Goal: Information Seeking & Learning: Compare options

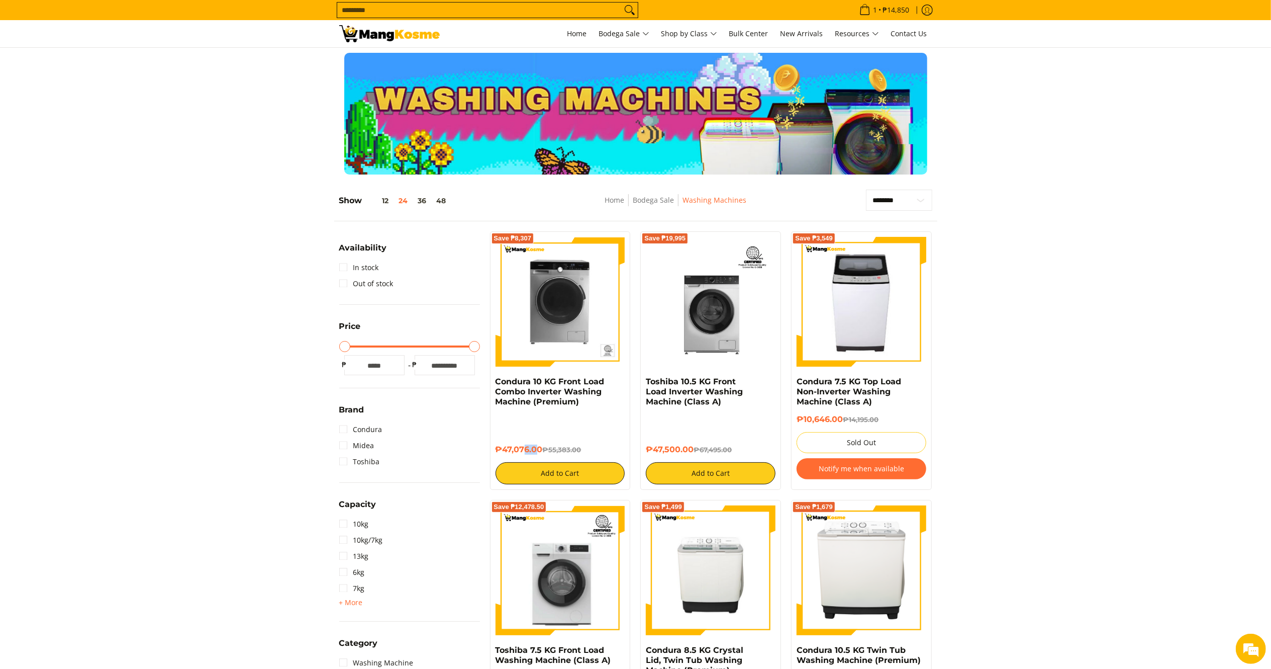
drag, startPoint x: 539, startPoint y: 445, endPoint x: 525, endPoint y: 436, distance: 17.2
click at [525, 436] on div "₱47,076.00 ₱55,383.00 Add to Cart" at bounding box center [561, 449] width 130 height 70
drag, startPoint x: 544, startPoint y: 449, endPoint x: 489, endPoint y: 382, distance: 86.8
click at [489, 382] on div "Save ₱8,307 Condura 10 KG Front Load Combo Inverter Washing Machine (Premium) ₱…" at bounding box center [560, 360] width 151 height 258
copy div "Condura 10 KG Front Load Combo Inverter Washing Machine (Premium) ₱47,076.00"
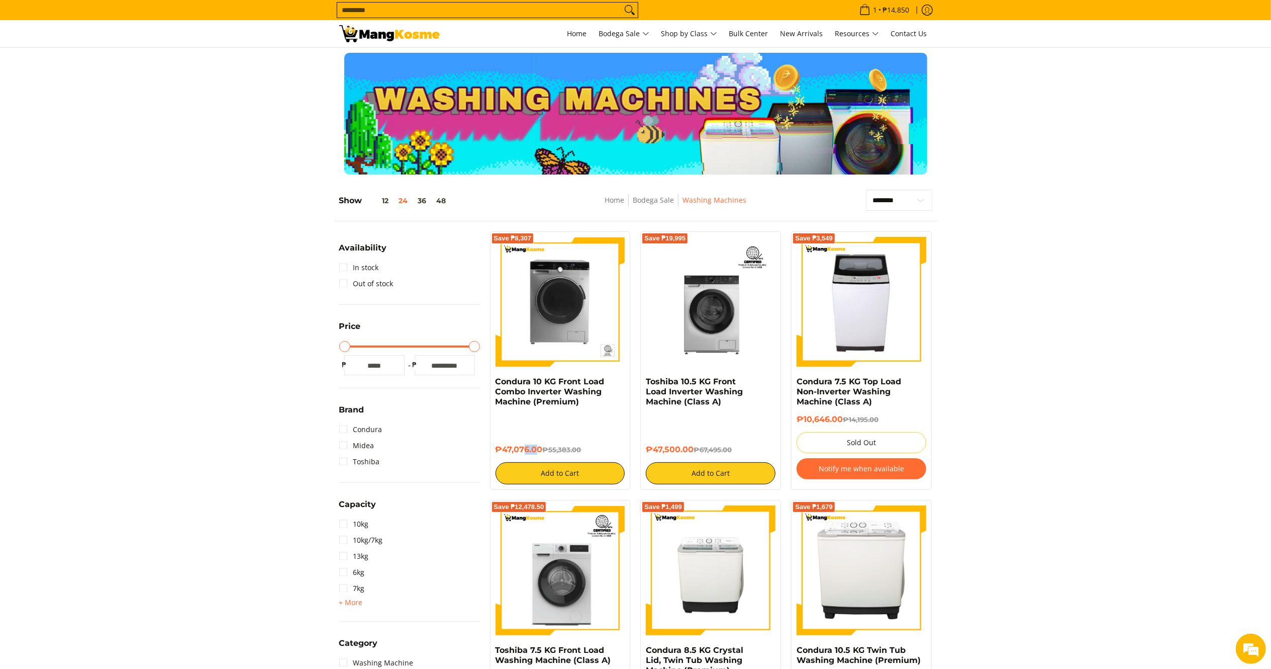
drag, startPoint x: 696, startPoint y: 451, endPoint x: 641, endPoint y: 383, distance: 87.3
click at [641, 383] on div "Save ₱19,995 Toshiba 10.5 KG Front Load Inverter Washing Machine (Class A) ₱47,…" at bounding box center [710, 360] width 141 height 258
copy div "Toshiba 10.5 KG Front Load Inverter Washing Machine (Class A) ₱47,500.00"
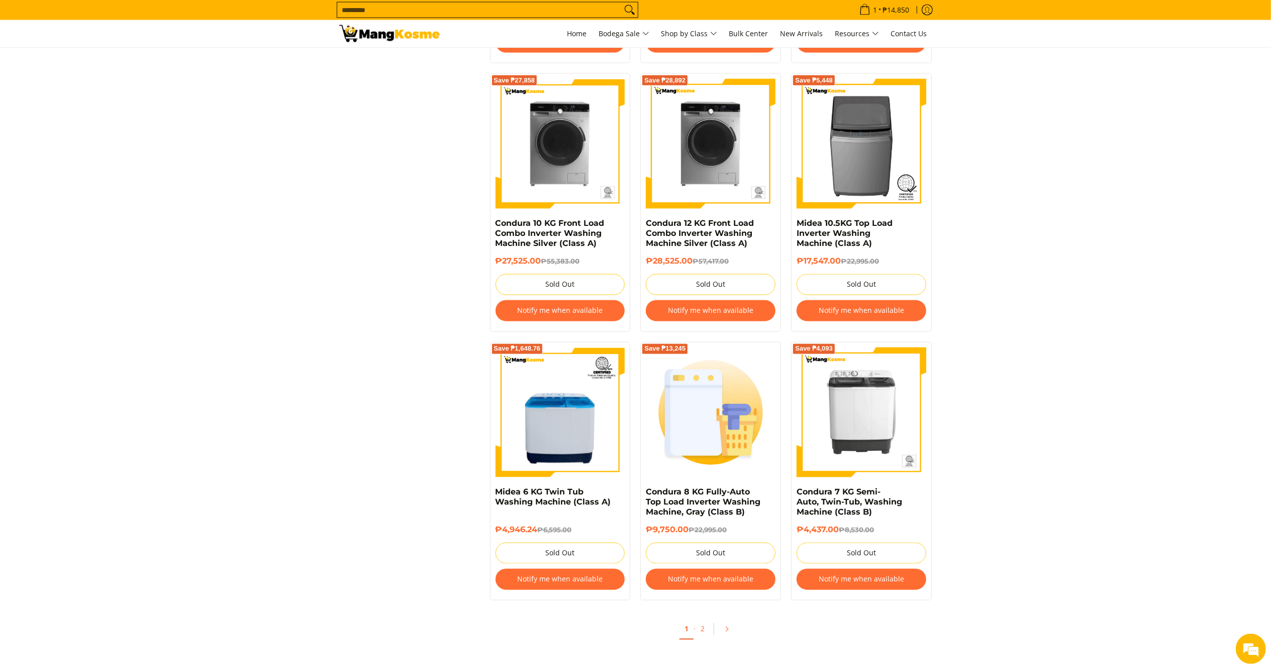
scroll to position [1764, 0]
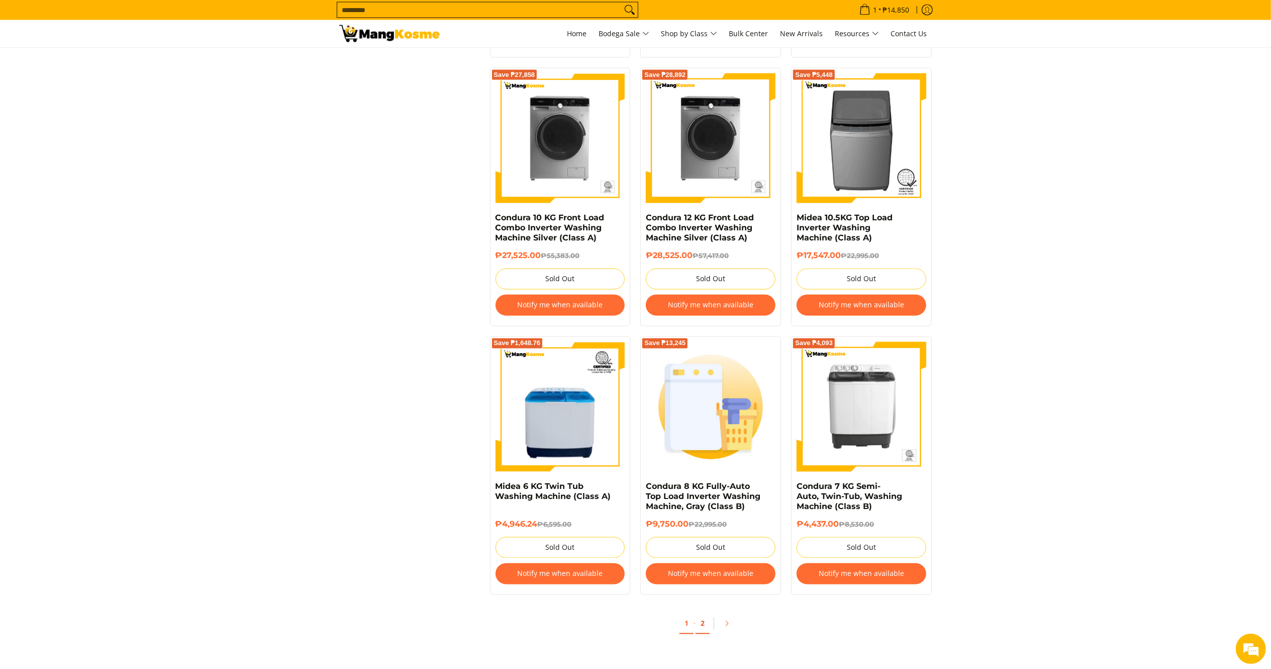
click at [705, 629] on link "2" at bounding box center [703, 623] width 14 height 21
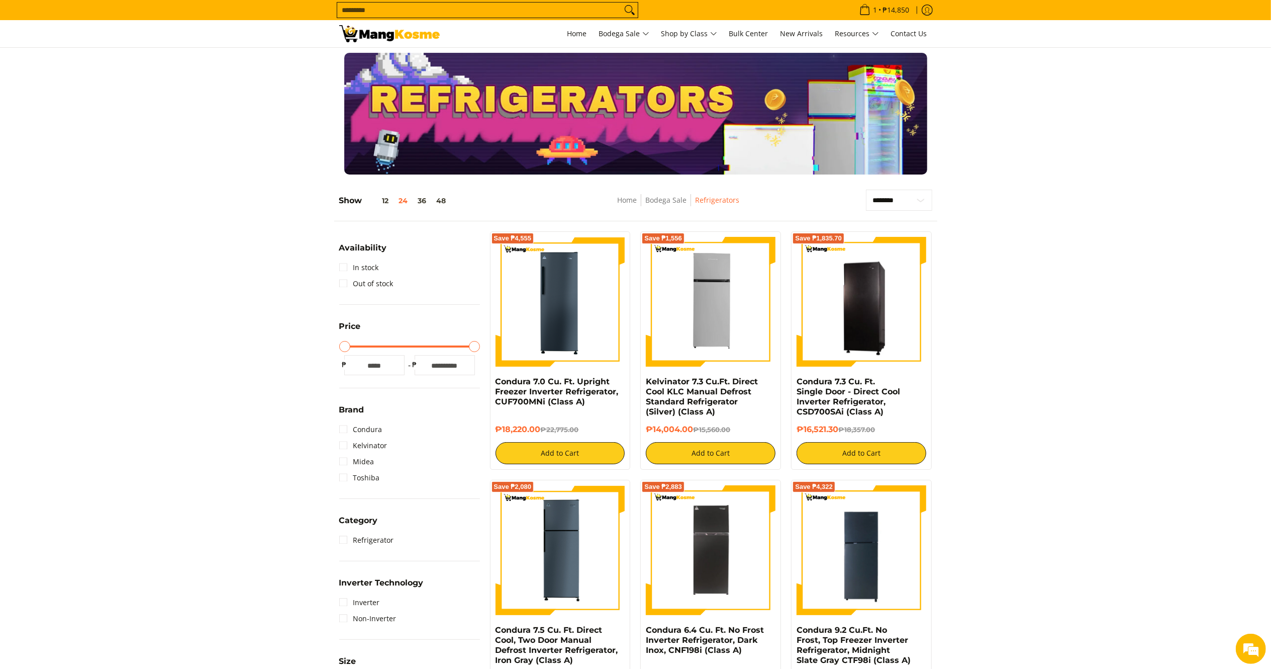
click at [375, 30] on img at bounding box center [389, 33] width 101 height 17
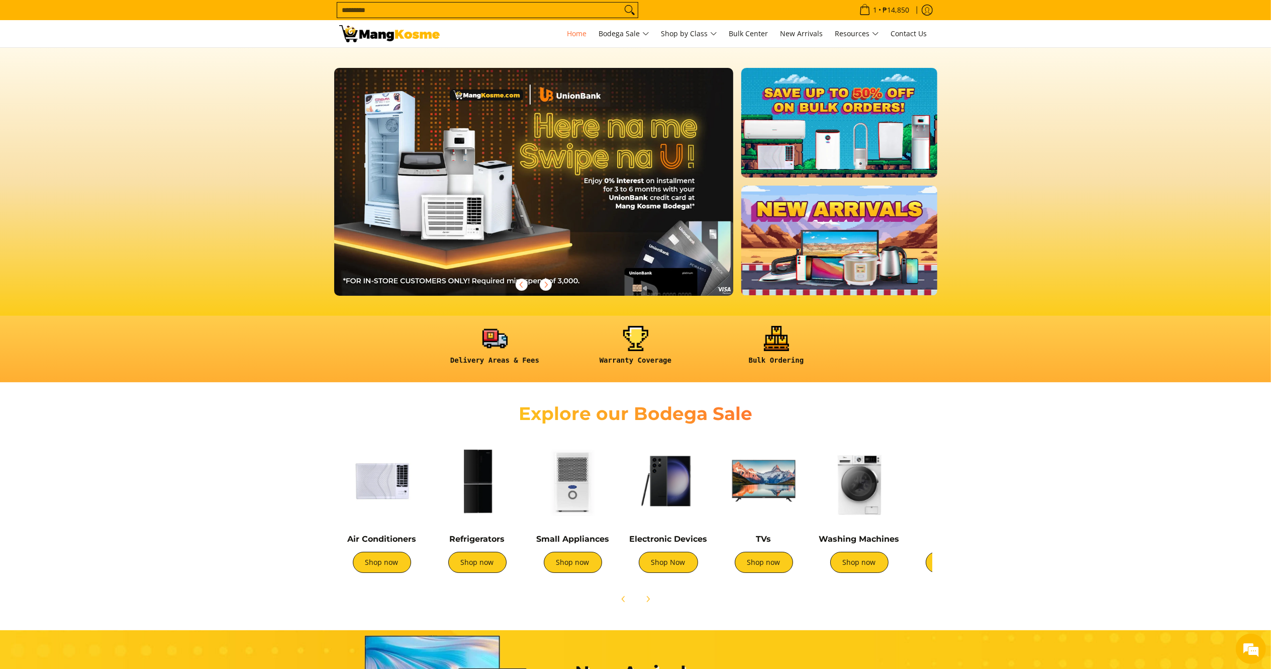
scroll to position [0, 1631]
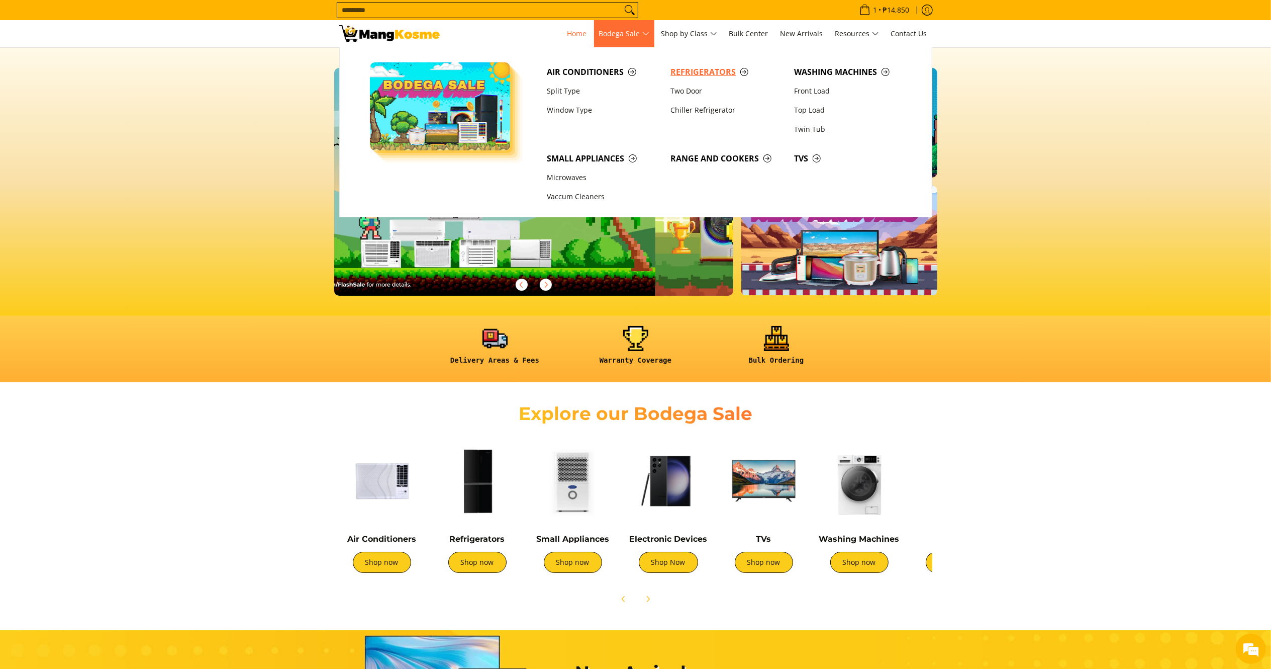
click at [680, 75] on span "Refrigerators" at bounding box center [728, 72] width 114 height 13
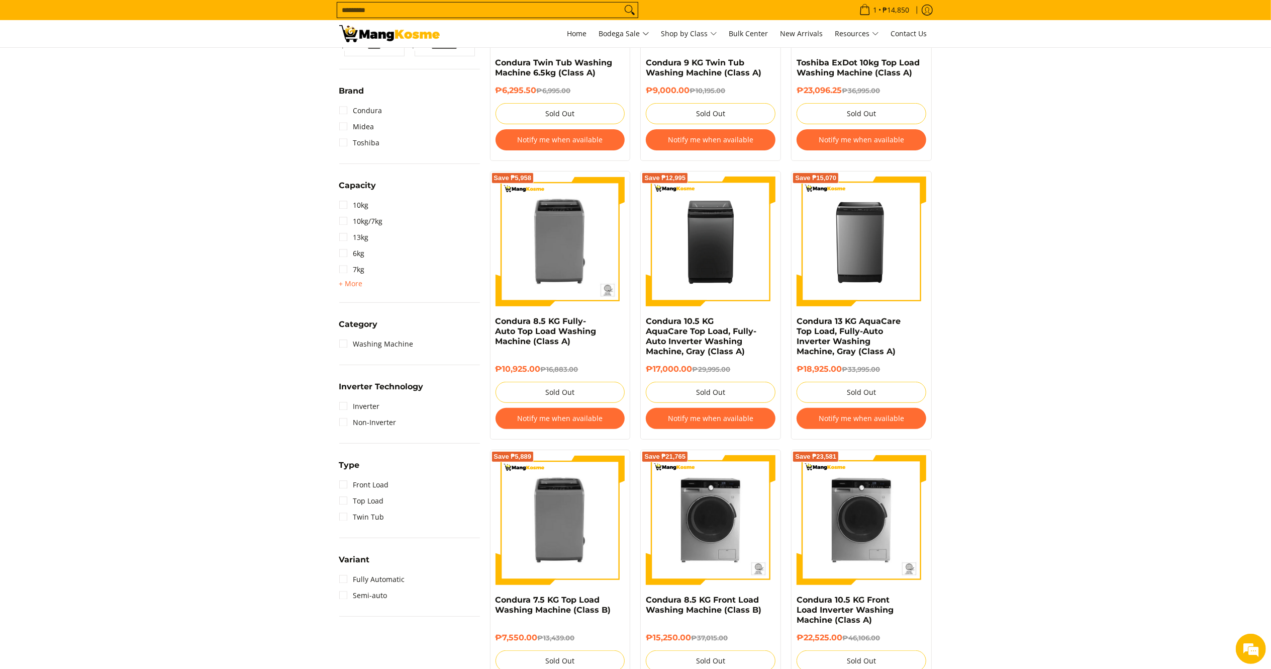
scroll to position [276, 0]
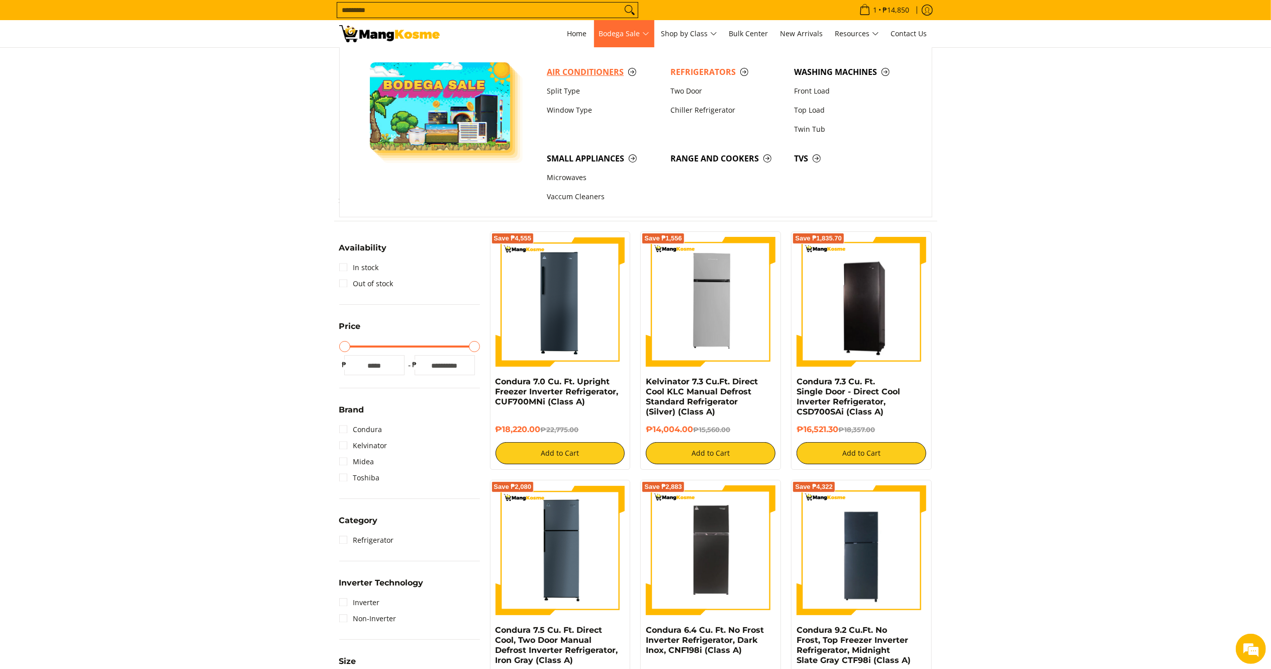
click at [572, 75] on span "Air Conditioners" at bounding box center [604, 72] width 114 height 13
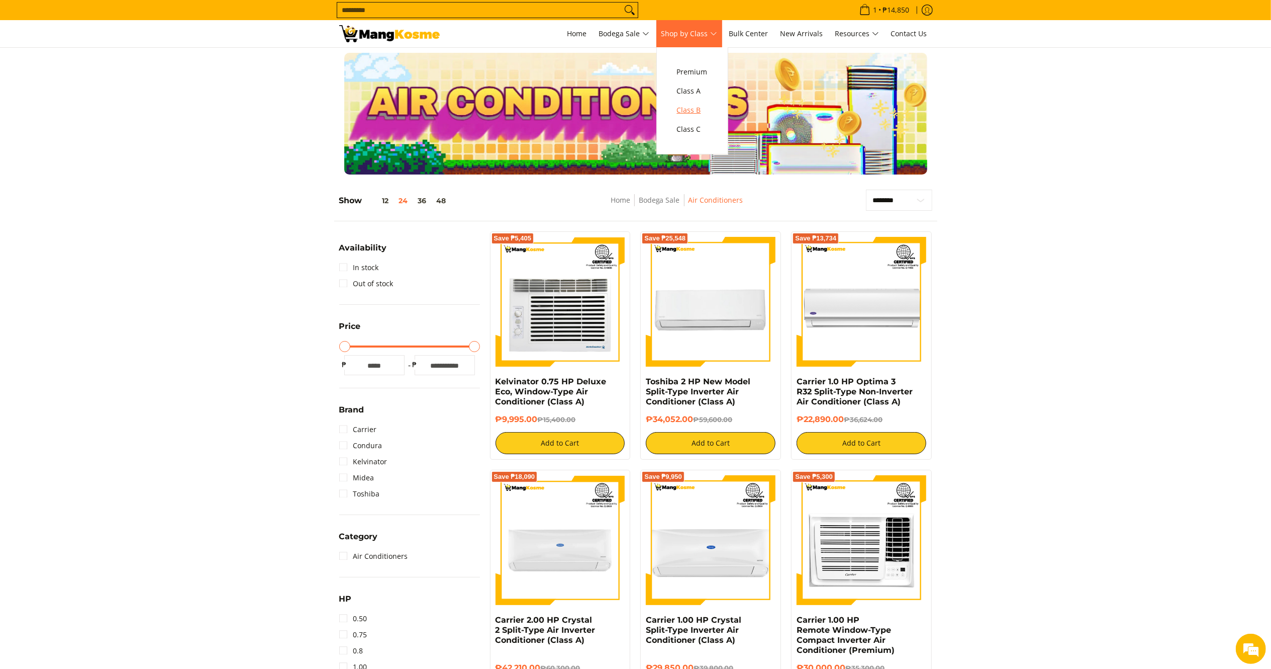
click at [698, 107] on span "Class B" at bounding box center [692, 110] width 31 height 13
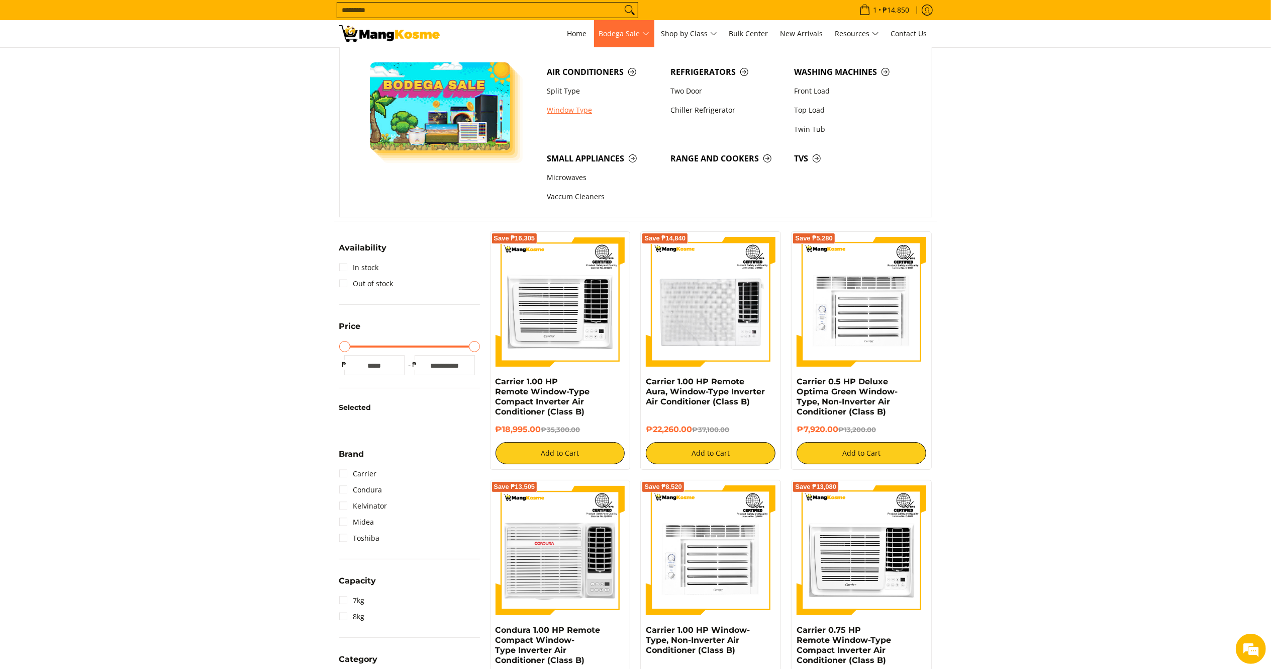
click at [568, 110] on link "Window Type" at bounding box center [604, 110] width 124 height 19
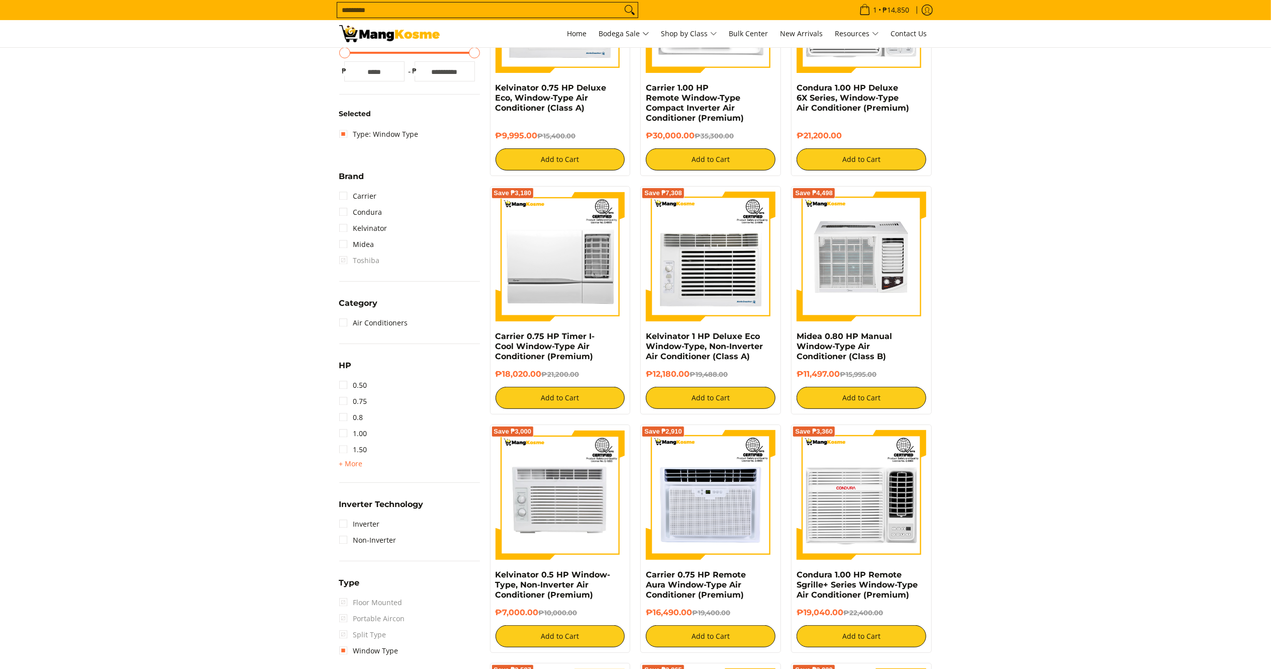
click at [352, 450] on link "1.50" at bounding box center [353, 449] width 28 height 16
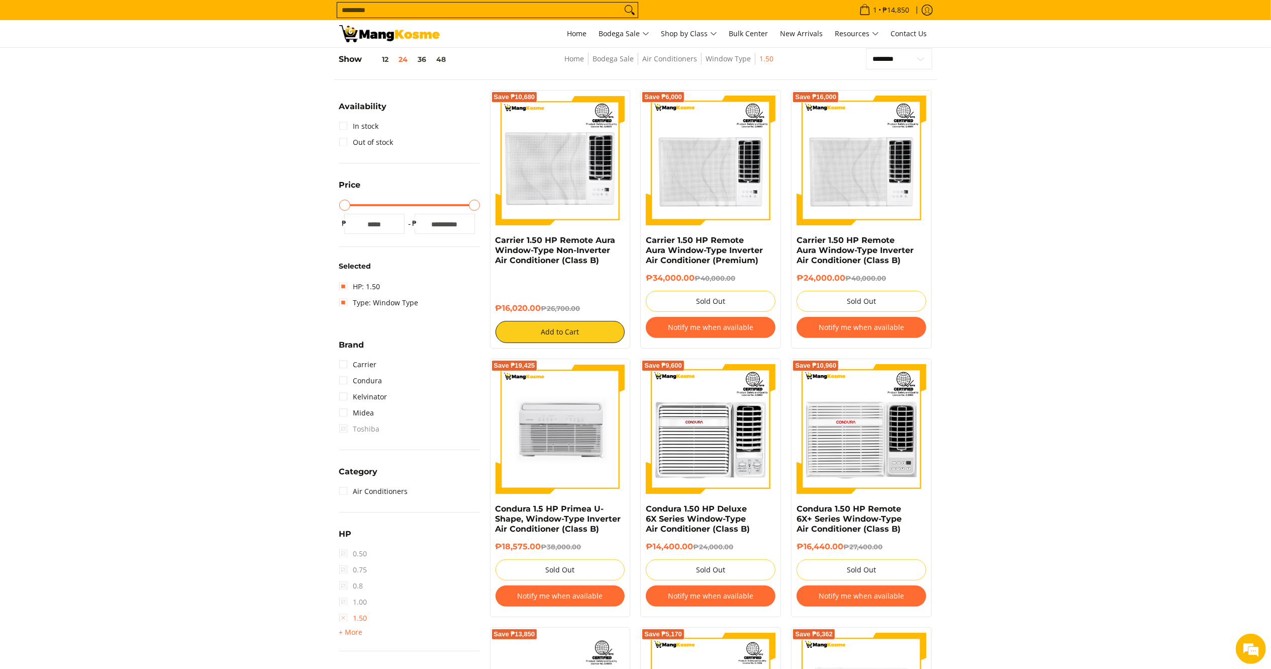
click at [346, 616] on link "1.50" at bounding box center [353, 618] width 28 height 16
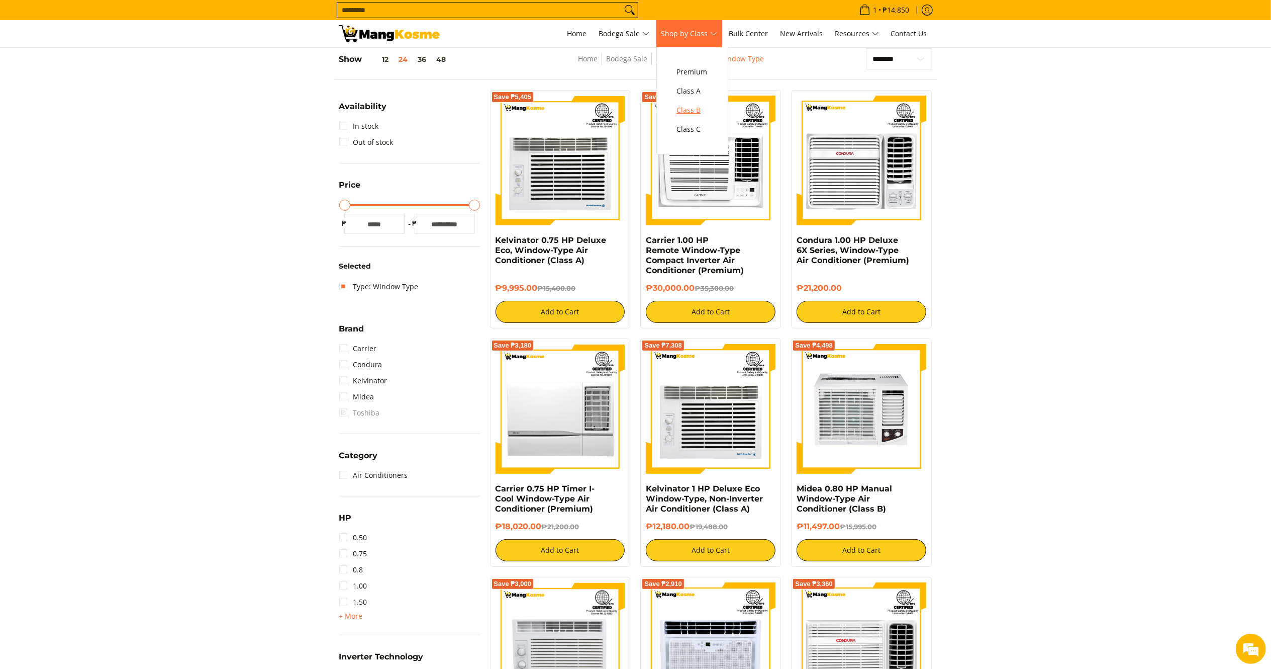
click at [701, 108] on span "Class B" at bounding box center [692, 110] width 31 height 13
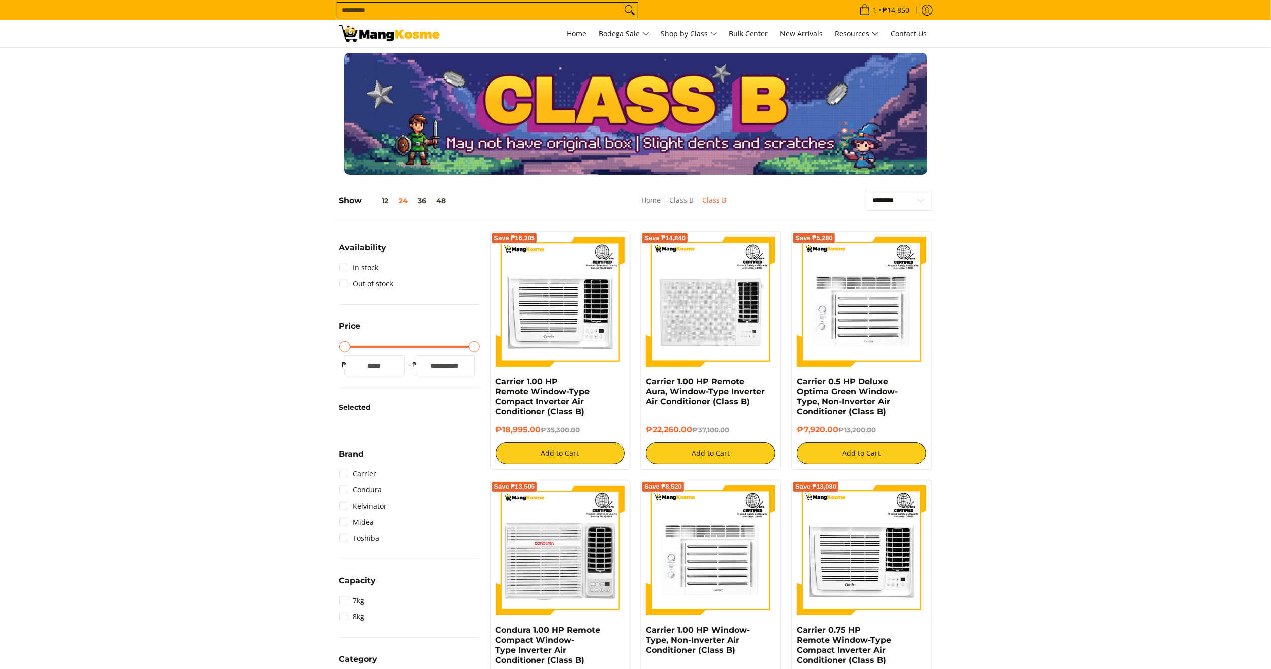
scroll to position [585, 0]
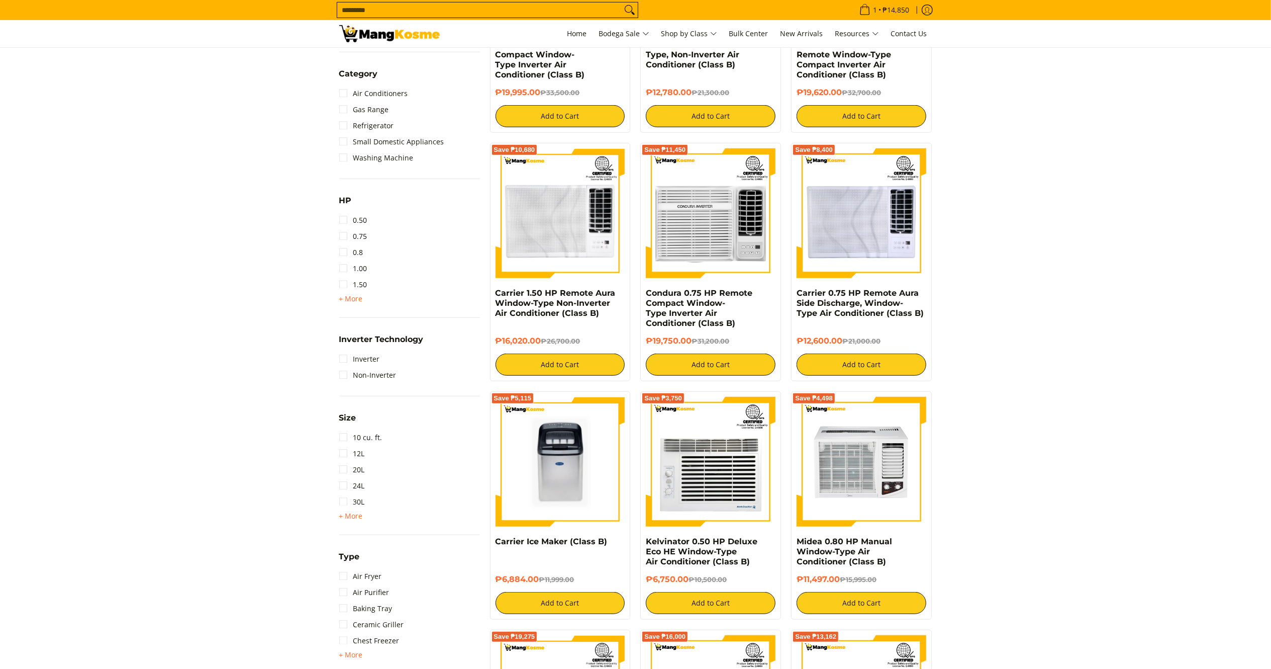
drag, startPoint x: 1285, startPoint y: 213, endPoint x: 1285, endPoint y: 241, distance: 28.2
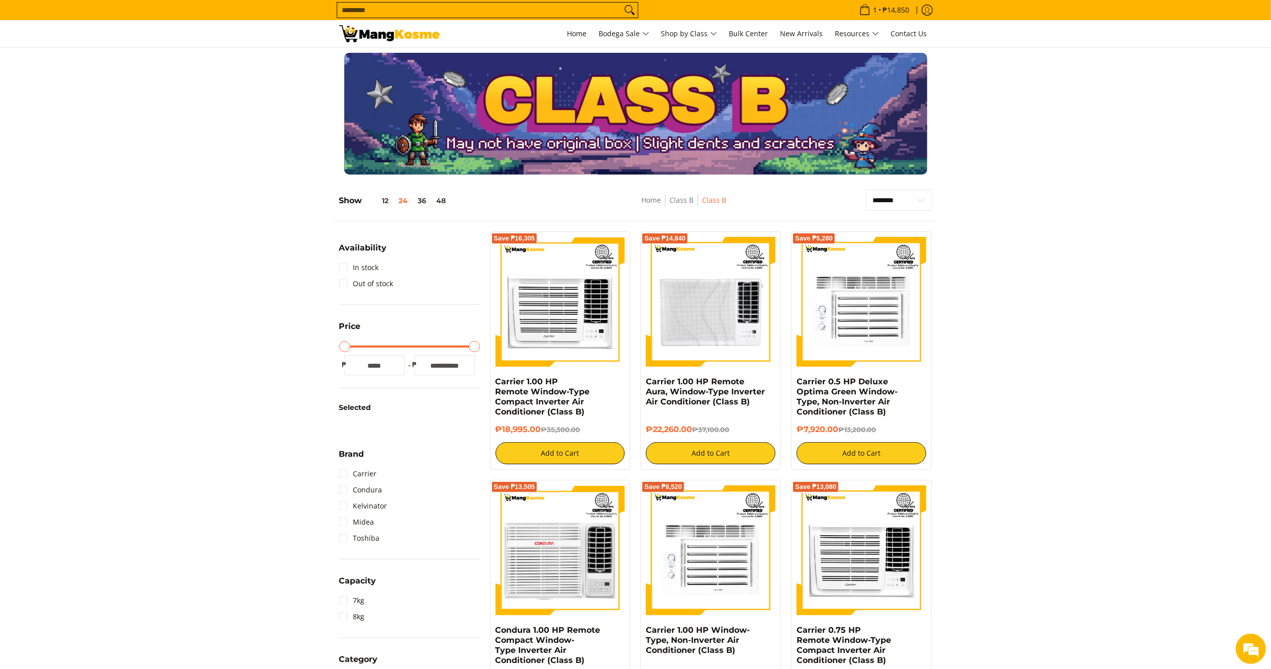
scroll to position [0, 0]
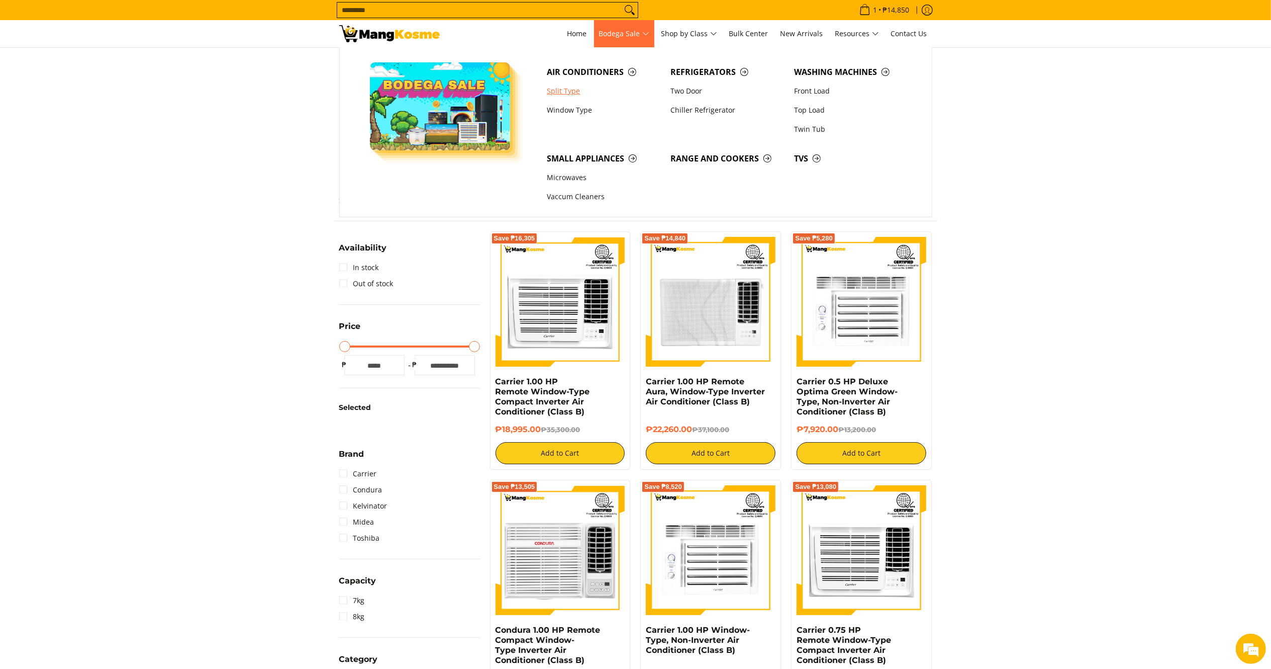
click at [567, 90] on link "Split Type" at bounding box center [604, 90] width 124 height 19
